Goal: Task Accomplishment & Management: Manage account settings

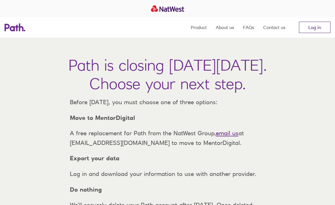
click at [322, 23] on link "Log in" at bounding box center [315, 27] width 32 height 11
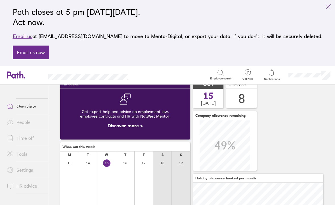
scroll to position [25, 0]
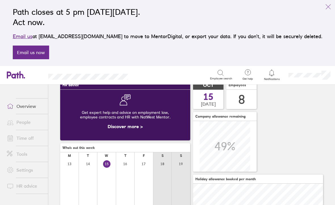
click at [26, 134] on link "Time off" at bounding box center [25, 137] width 46 height 11
